Goal: Transaction & Acquisition: Purchase product/service

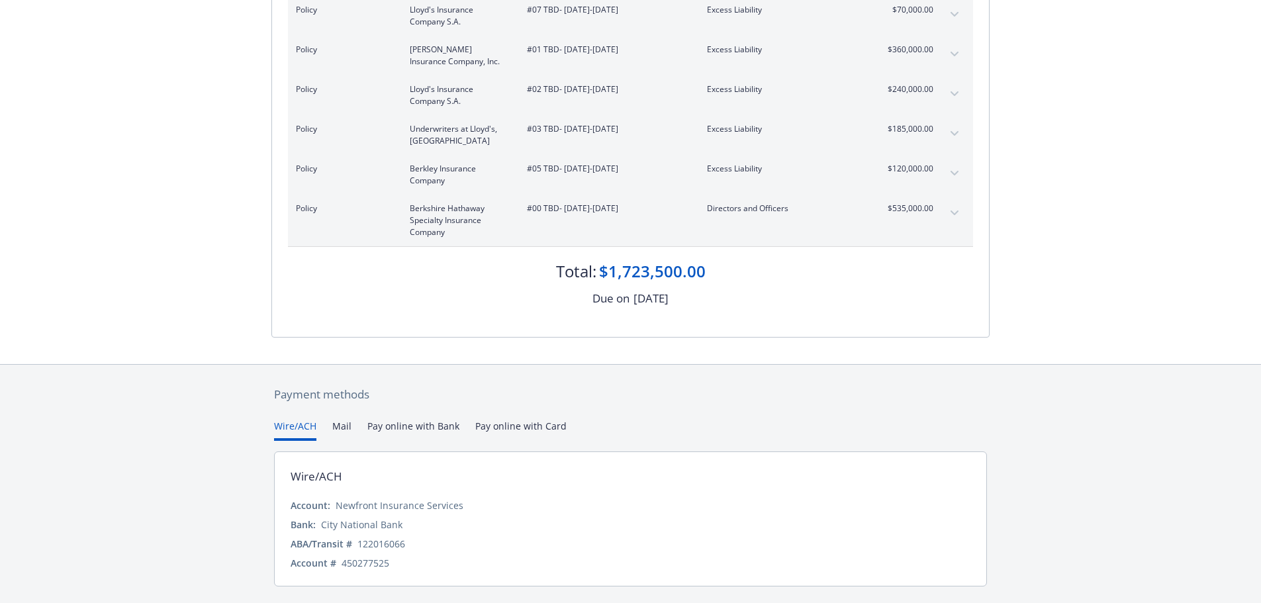
scroll to position [336, 0]
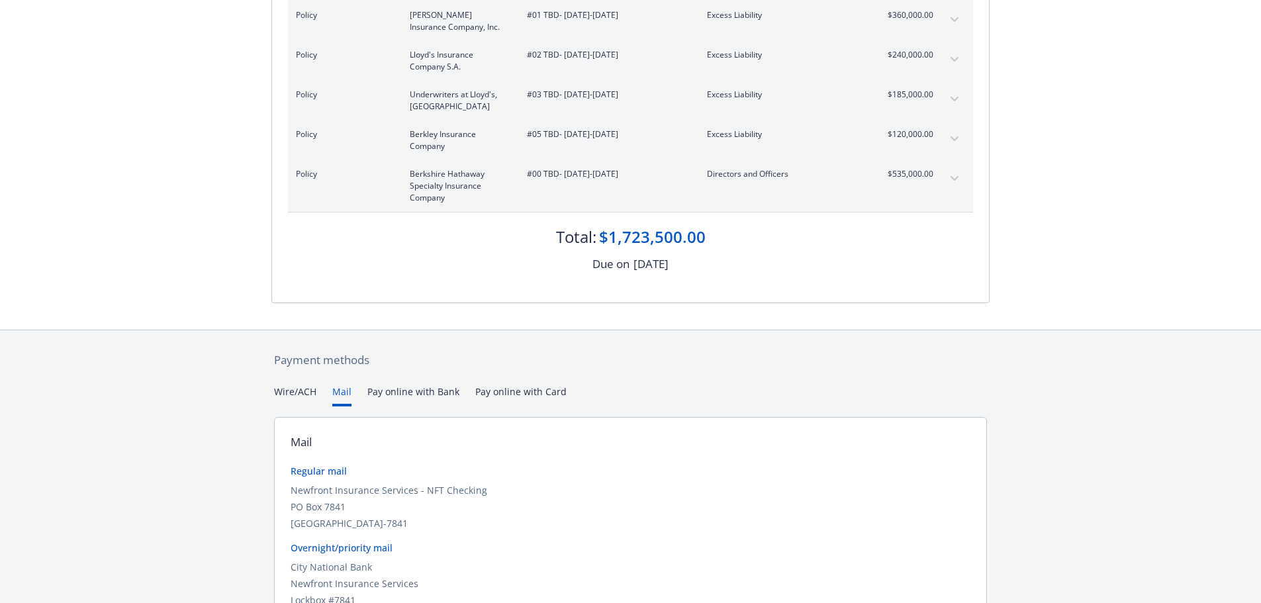
click at [339, 394] on button "Mail" at bounding box center [341, 395] width 19 height 22
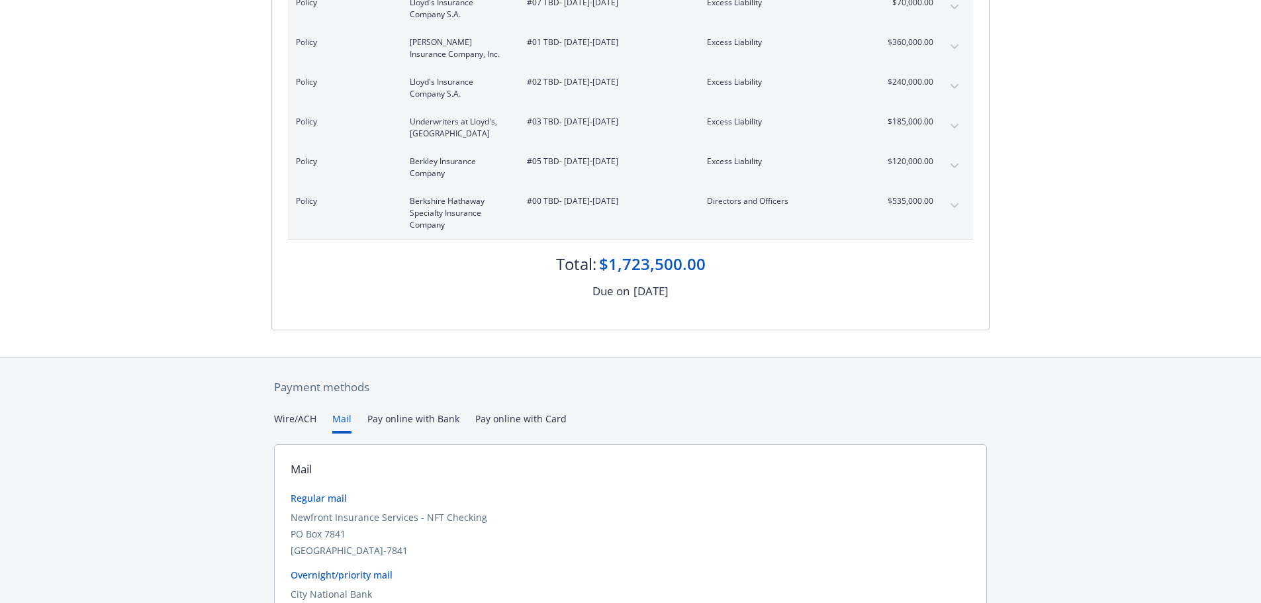
scroll to position [308, 0]
click at [285, 417] on button "Wire/ACH" at bounding box center [295, 423] width 42 height 22
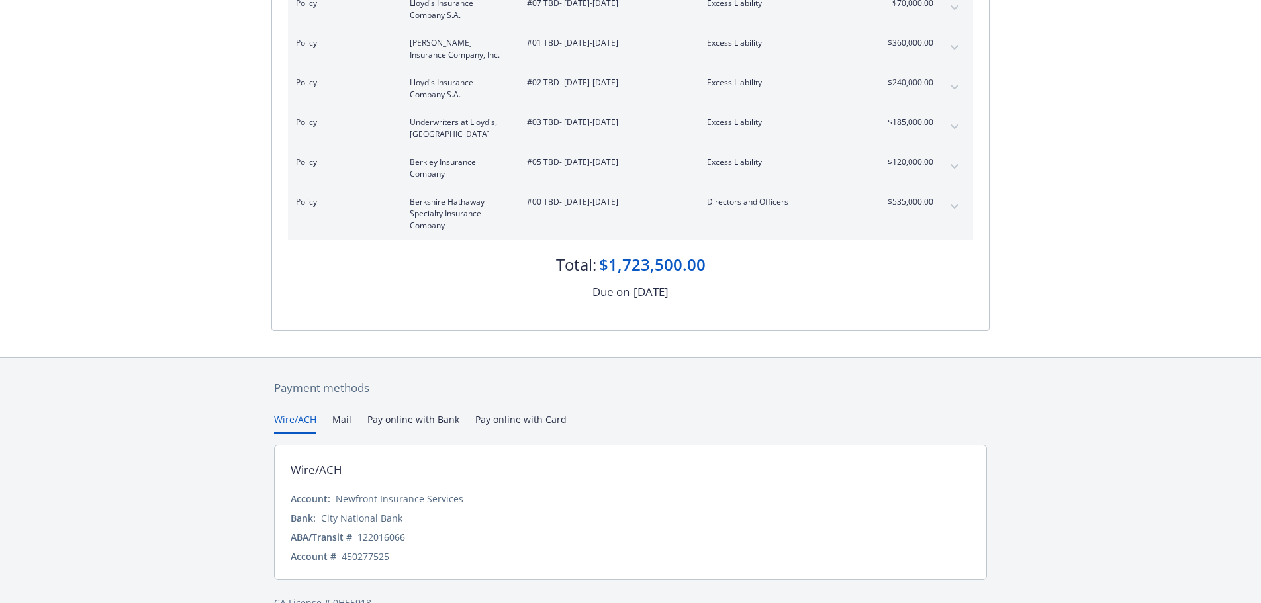
scroll to position [336, 0]
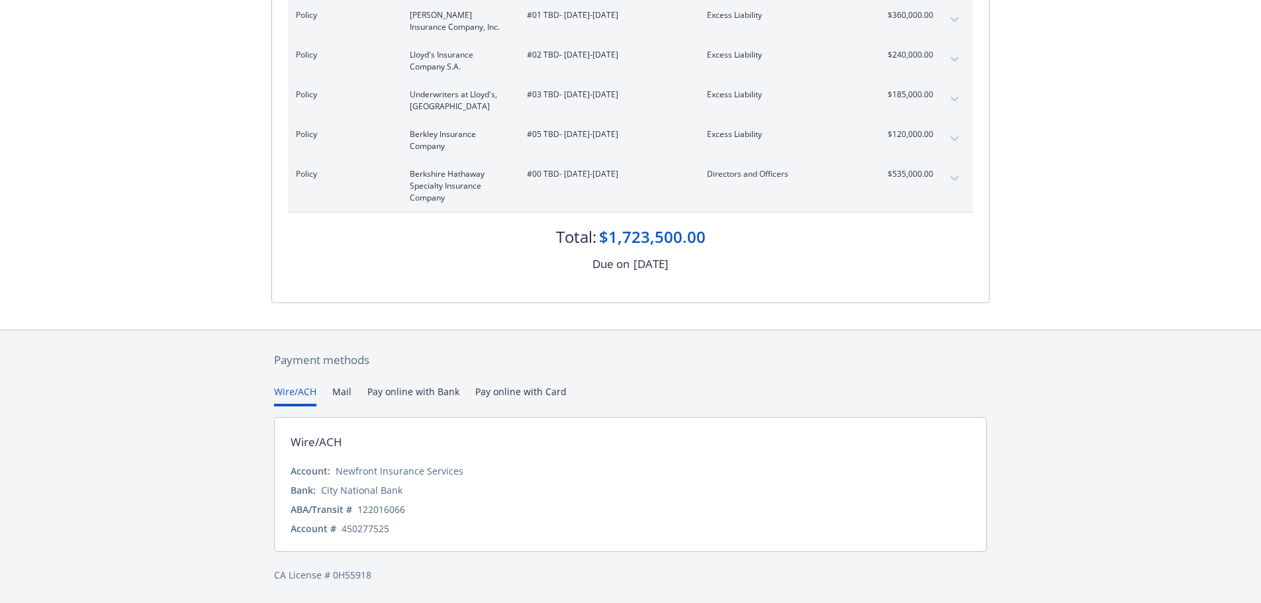
click at [407, 390] on button "Pay online with Bank" at bounding box center [413, 395] width 92 height 22
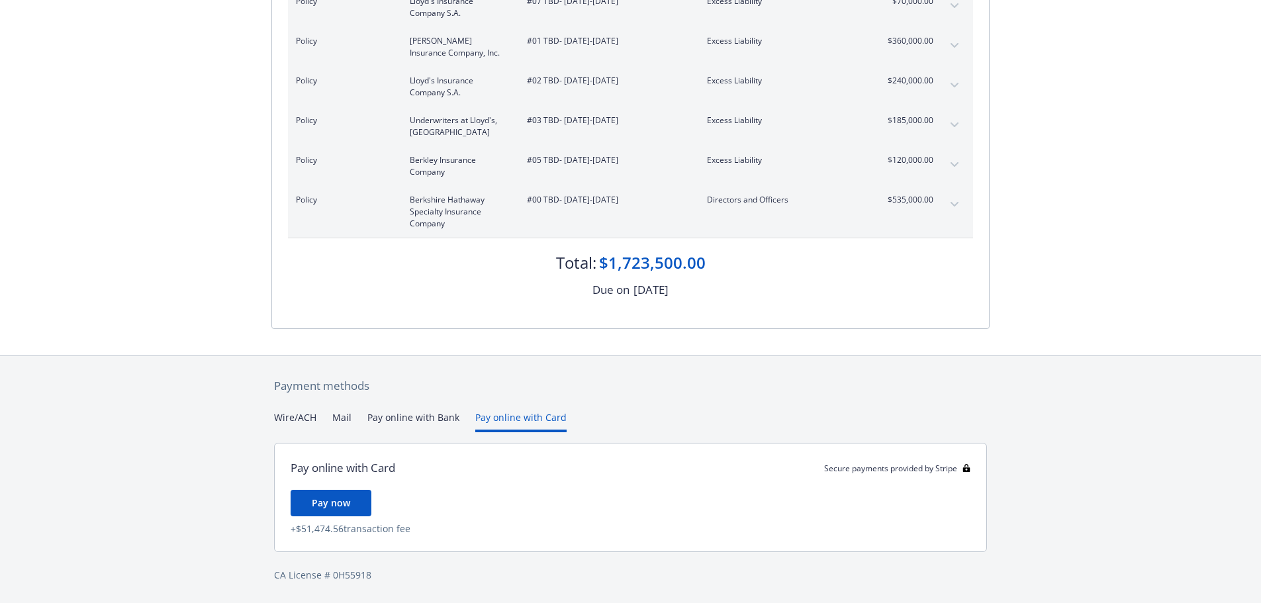
click at [501, 394] on div "Payment methods Wire/ACH Mail Pay online with Bank Pay online with Card Pay onl…" at bounding box center [630, 479] width 718 height 247
click at [296, 413] on button "Wire/ACH" at bounding box center [295, 421] width 42 height 22
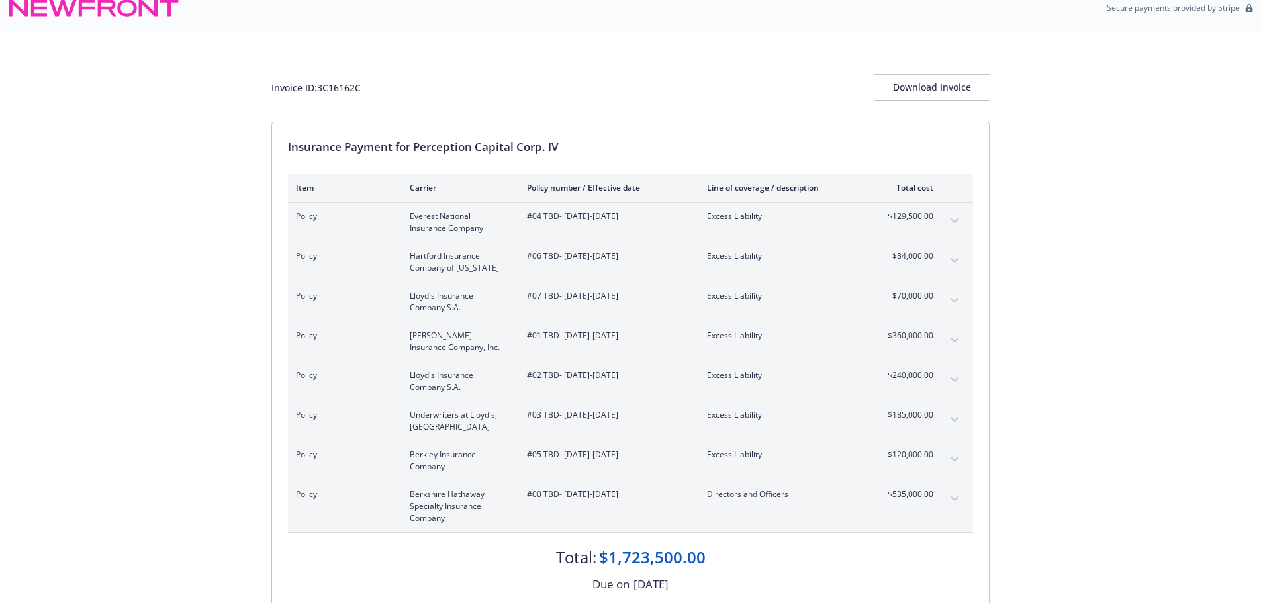
scroll to position [0, 0]
